Goal: Find specific page/section: Find specific page/section

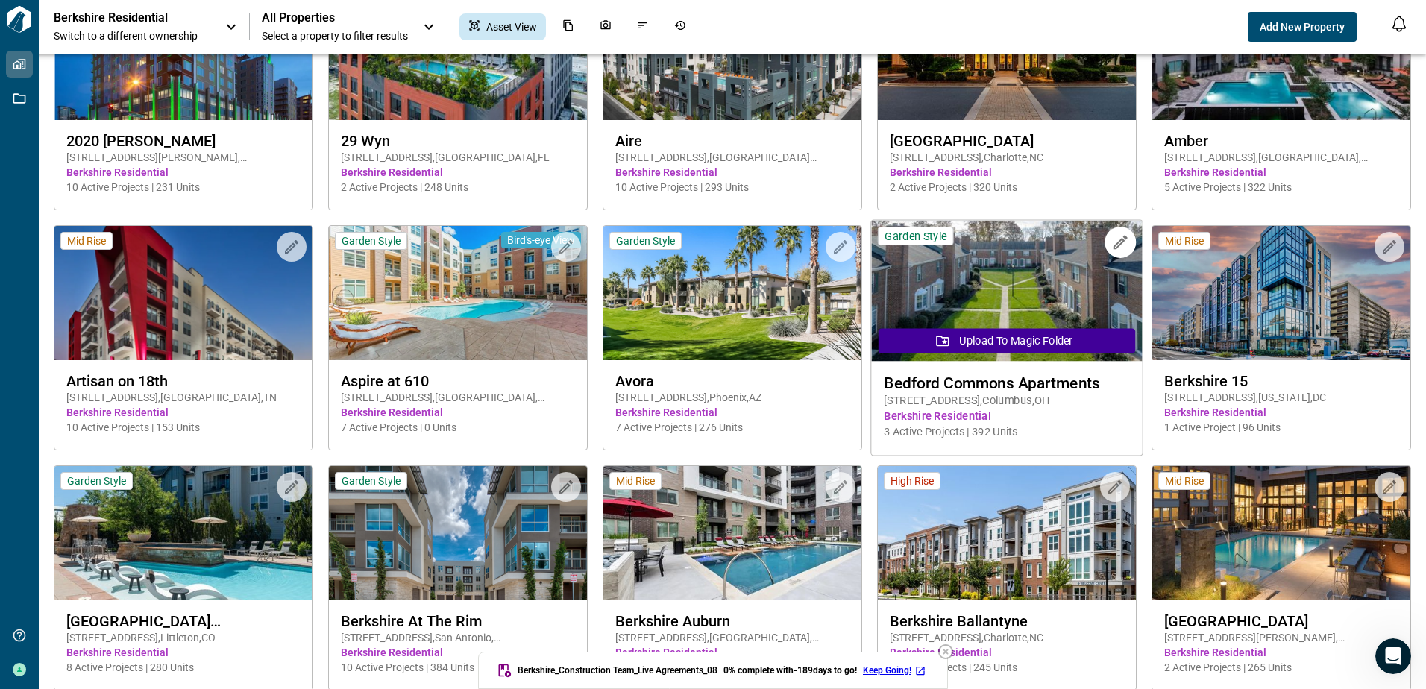
scroll to position [204, 0]
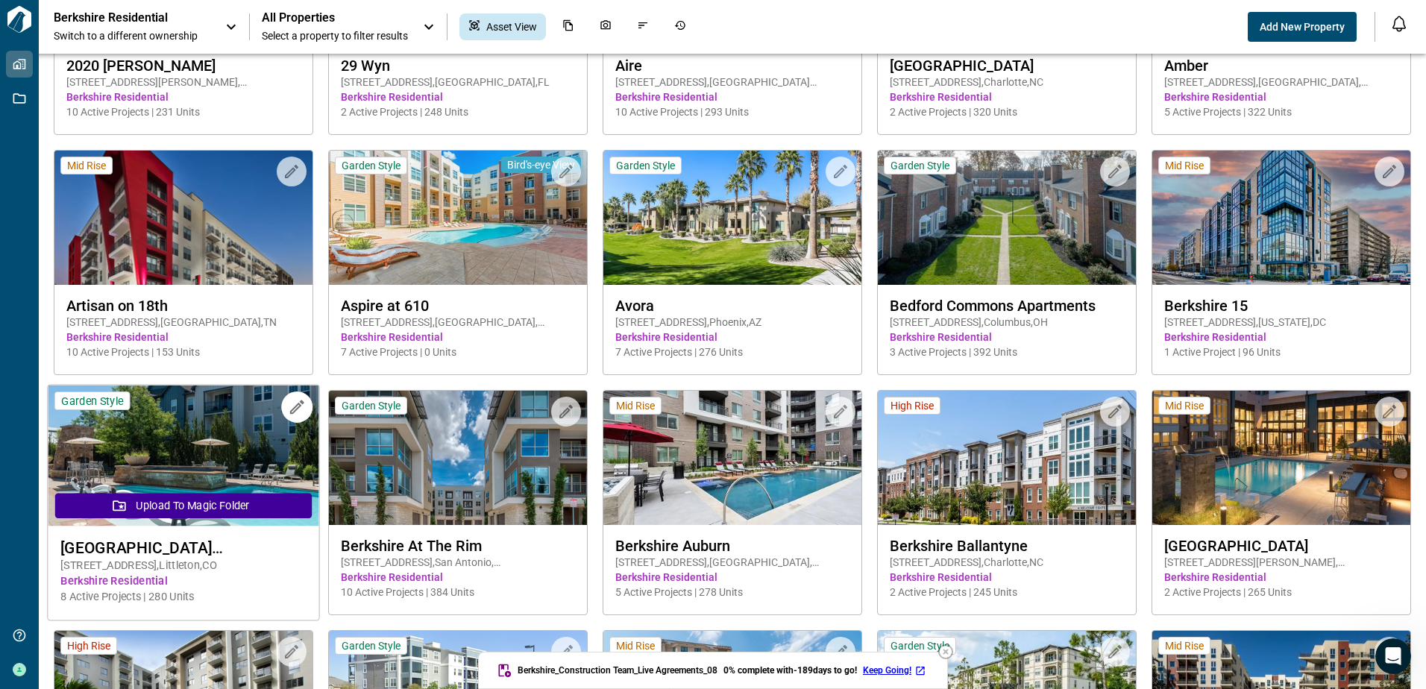
click at [148, 545] on span "[GEOGRAPHIC_DATA] [GEOGRAPHIC_DATA]" at bounding box center [183, 547] width 246 height 19
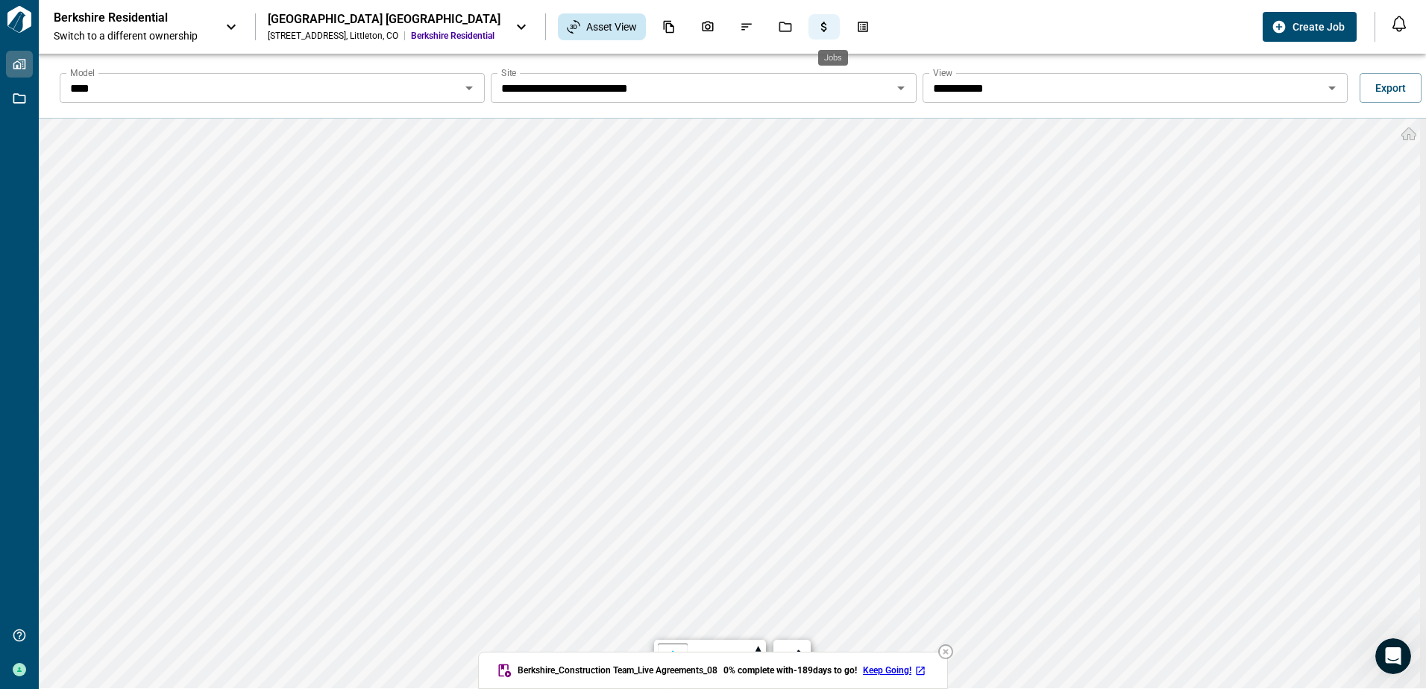
click at [792, 30] on icon "Jobs" at bounding box center [785, 26] width 13 height 13
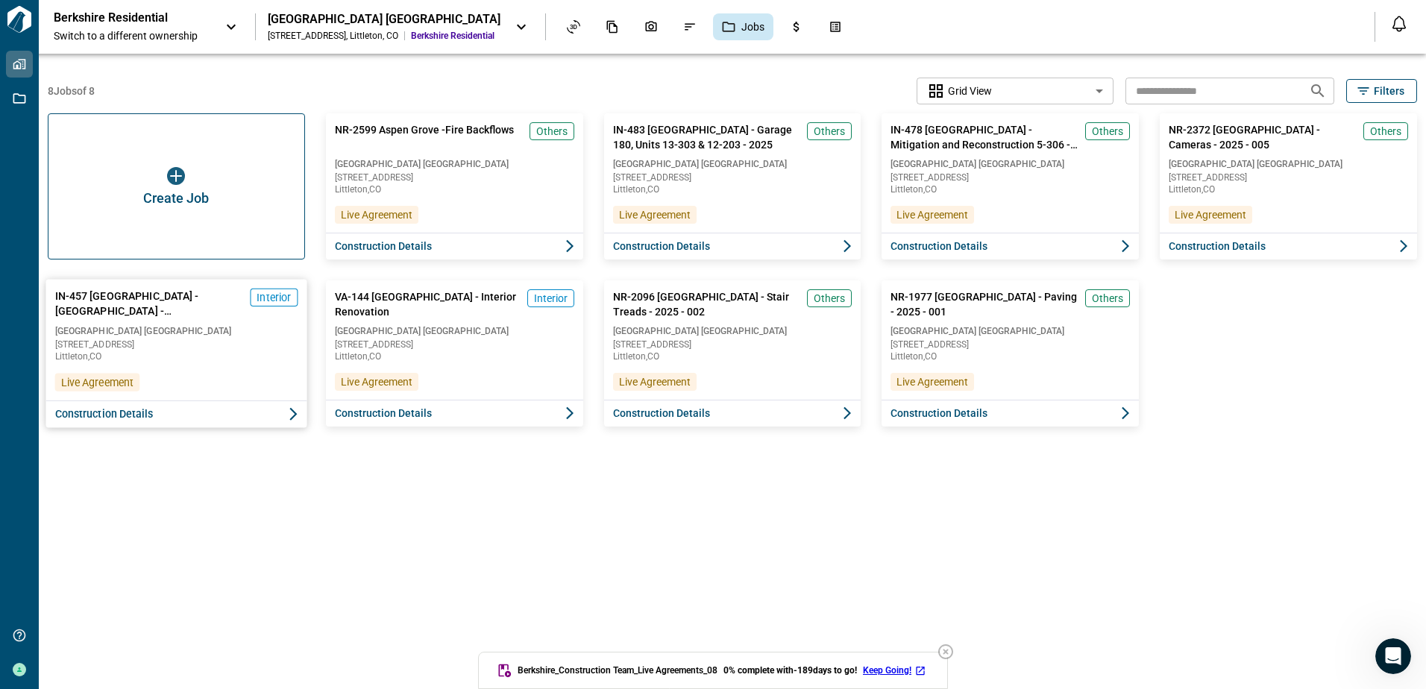
click at [272, 302] on span "Interior" at bounding box center [274, 297] width 34 height 15
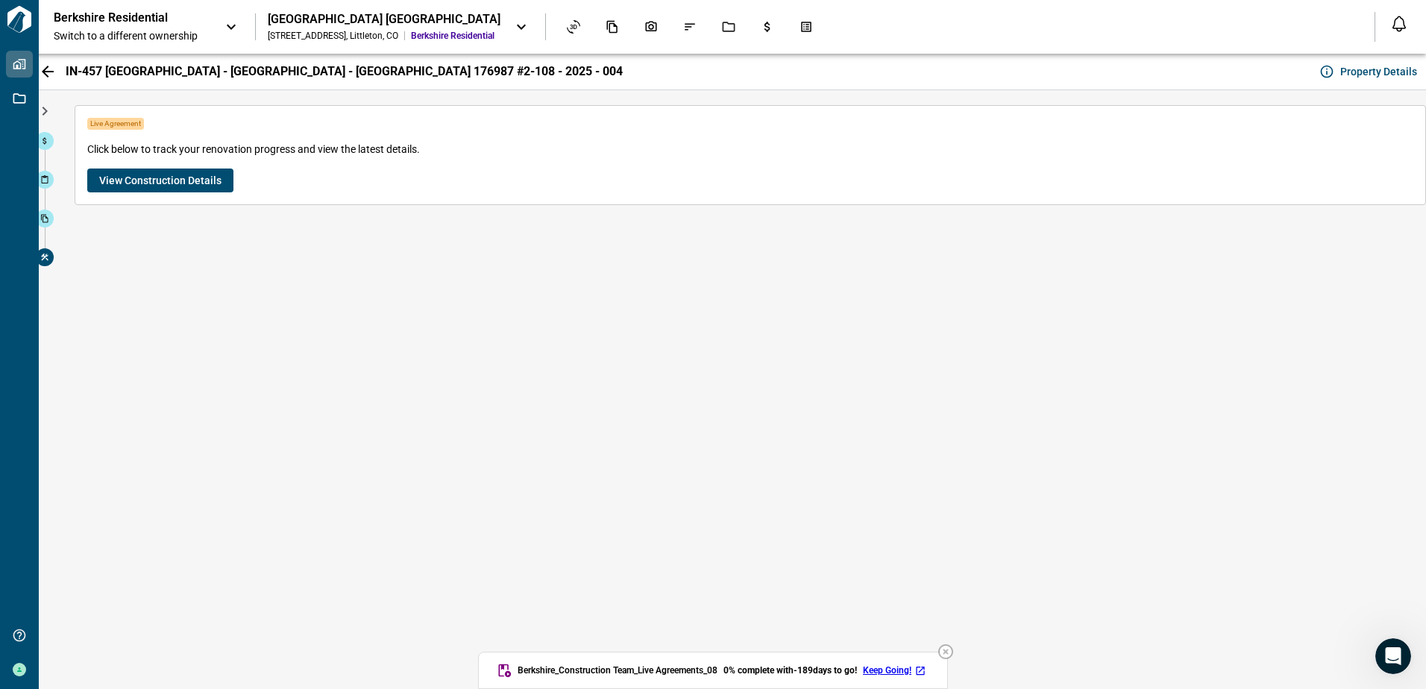
click at [160, 181] on span "View Construction Details" at bounding box center [160, 180] width 122 height 15
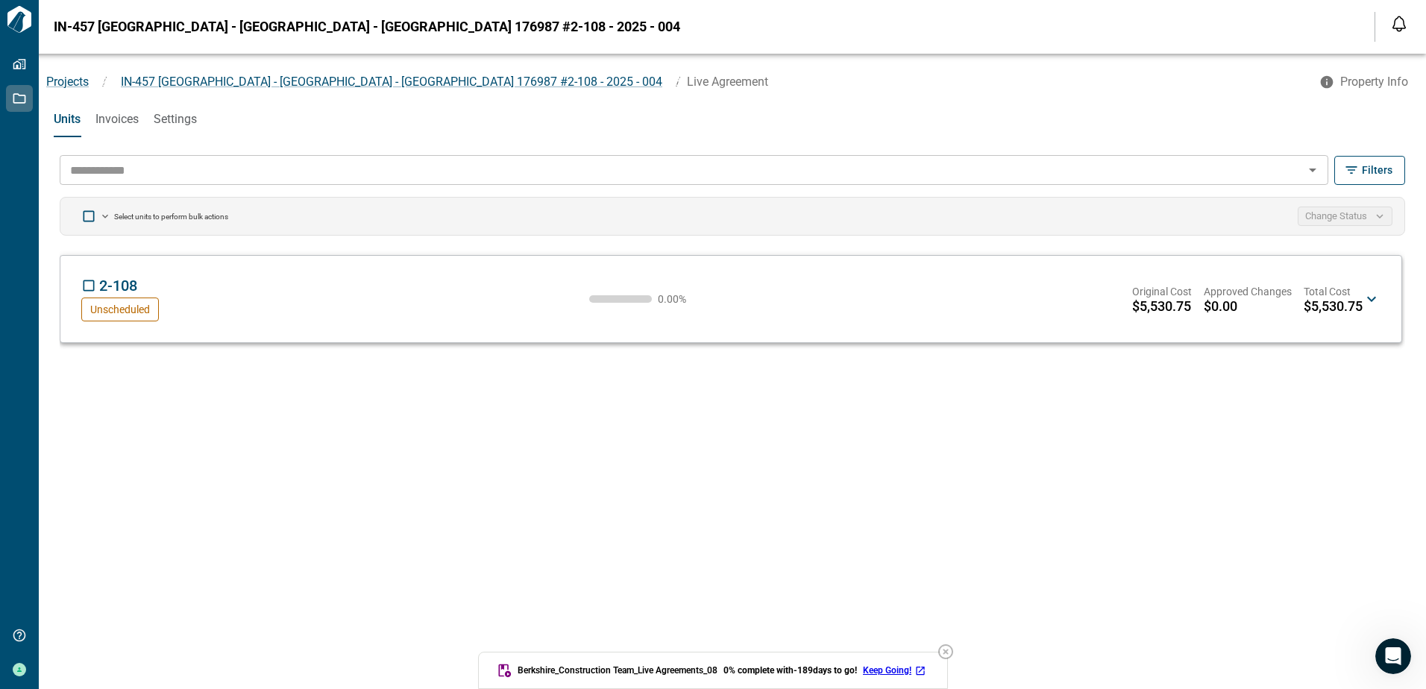
click at [119, 177] on input "text" at bounding box center [681, 170] width 1235 height 21
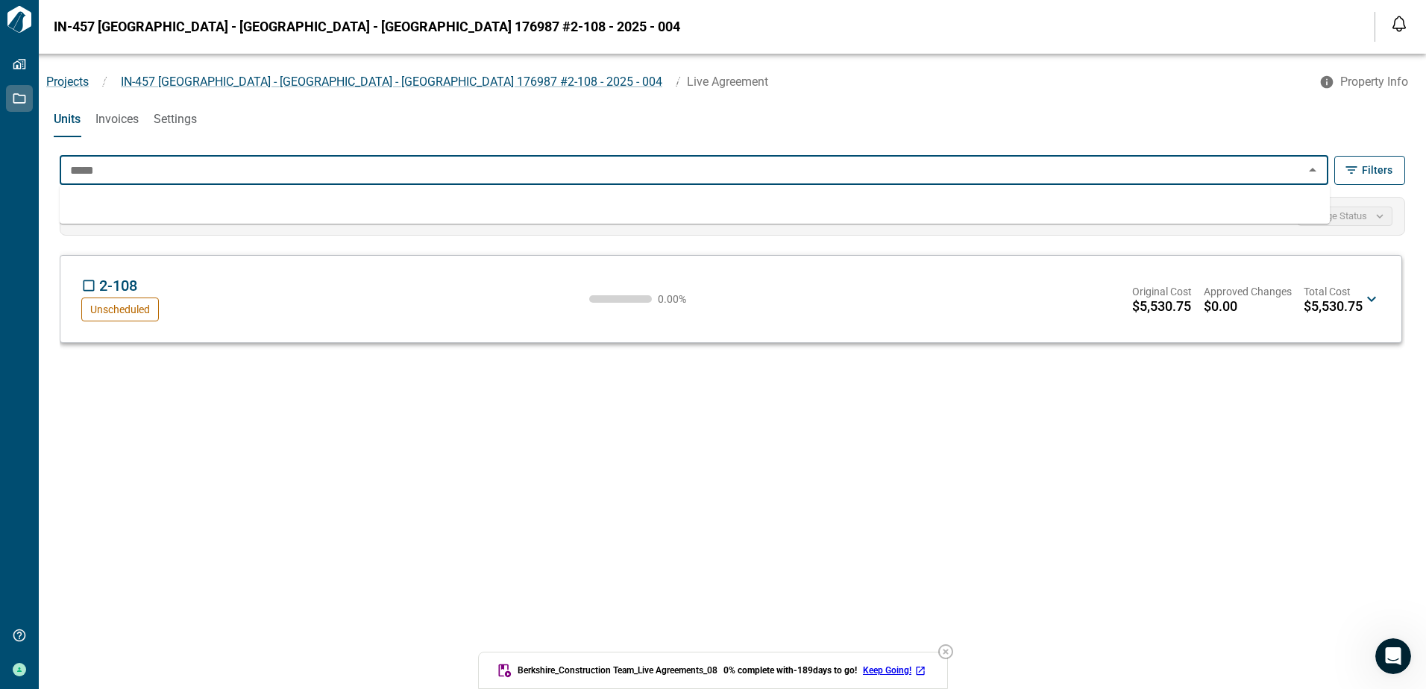
type input "*****"
click at [271, 262] on div "2-108 AP Unscheduled 0.00 % Original Cost $5,530.75 Approved Changes $0.00 Tota…" at bounding box center [731, 299] width 1342 height 88
click at [274, 174] on input "text" at bounding box center [681, 170] width 1235 height 21
click at [247, 170] on input "text" at bounding box center [681, 170] width 1235 height 21
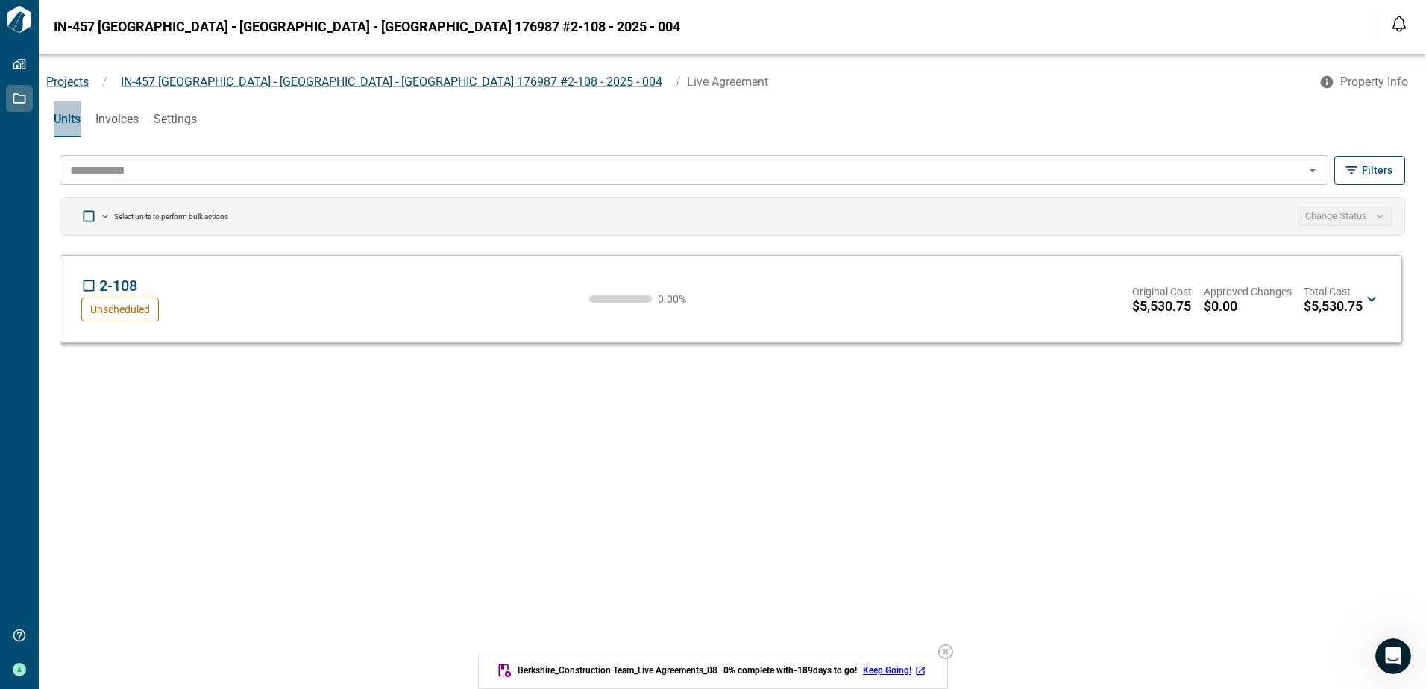
click at [74, 113] on span "Units" at bounding box center [67, 119] width 27 height 15
click at [110, 160] on input "text" at bounding box center [681, 170] width 1235 height 21
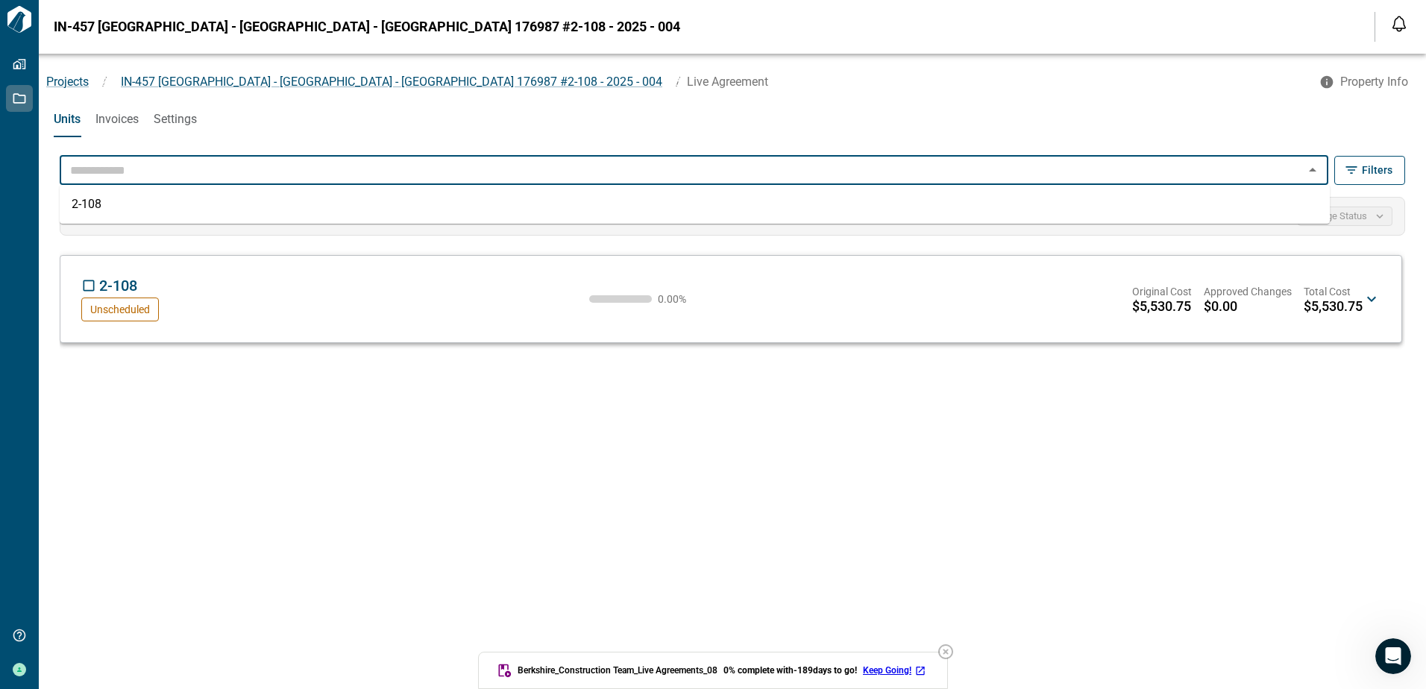
click at [110, 160] on input "text" at bounding box center [681, 170] width 1235 height 21
type input "*****"
click at [209, 81] on span "IN-457 [GEOGRAPHIC_DATA] - [GEOGRAPHIC_DATA] - [GEOGRAPHIC_DATA] 176987 #2-108 …" at bounding box center [391, 82] width 541 height 14
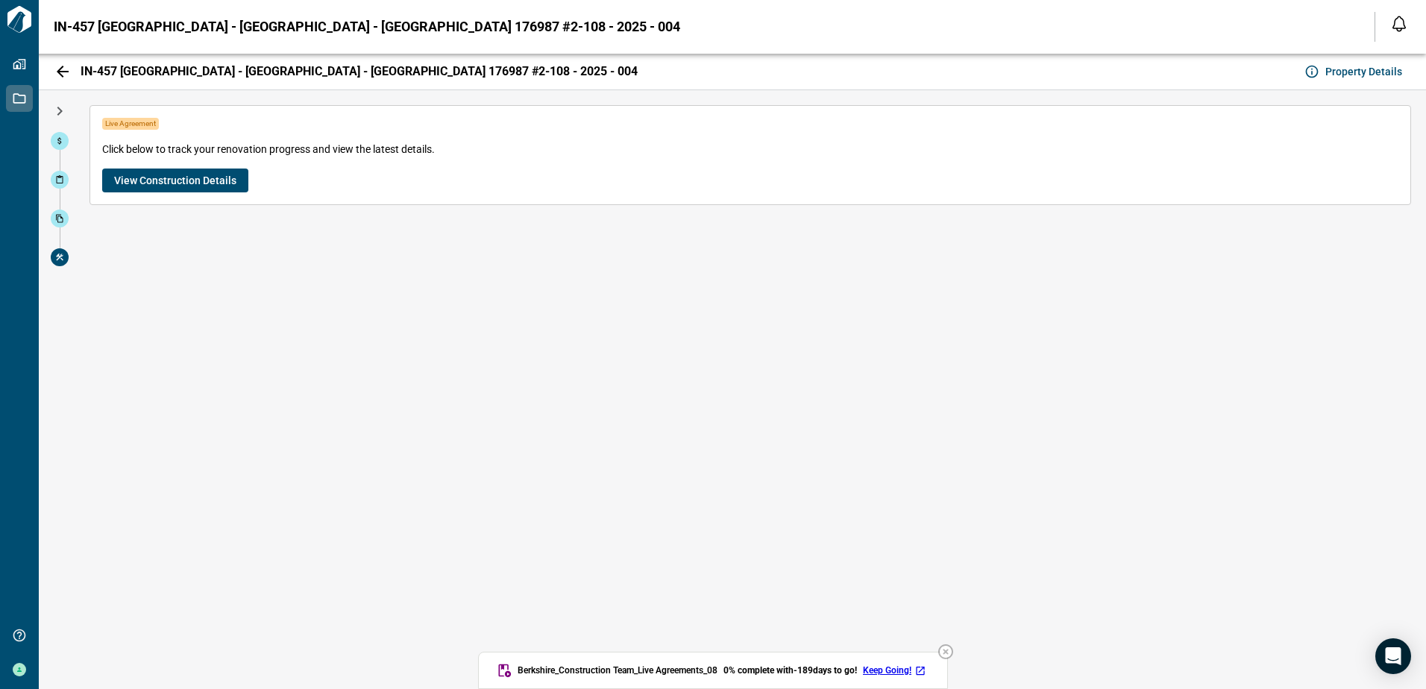
click at [200, 169] on button "View Construction Details" at bounding box center [175, 181] width 146 height 24
